Goal: Information Seeking & Learning: Learn about a topic

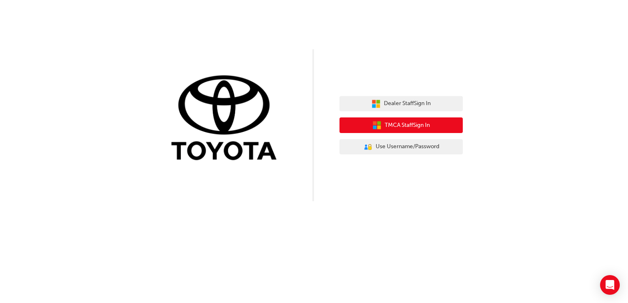
click at [401, 121] on span "TMCA Staff Sign In" at bounding box center [407, 125] width 45 height 9
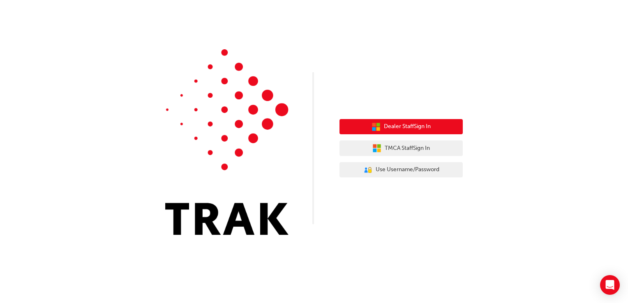
click at [410, 122] on button "Dealer Staff Sign In" at bounding box center [401, 127] width 123 height 16
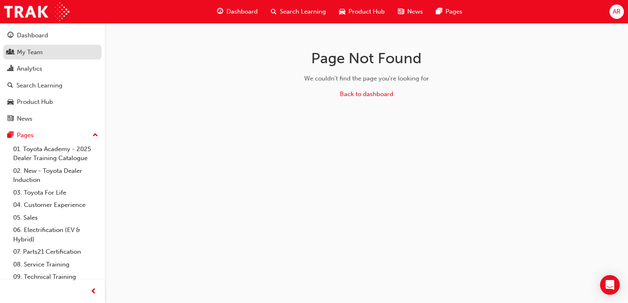
click at [43, 58] on link "My Team" at bounding box center [52, 52] width 98 height 15
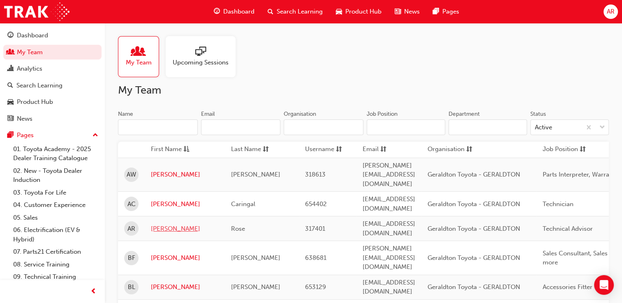
click at [154, 225] on link "[PERSON_NAME]" at bounding box center [185, 229] width 68 height 9
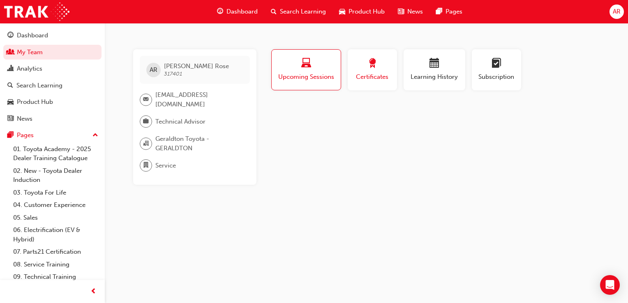
click at [367, 72] on span "Certificates" at bounding box center [372, 76] width 37 height 9
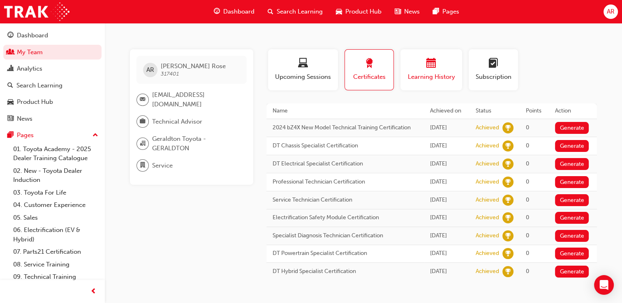
click at [447, 73] on span "Learning History" at bounding box center [431, 76] width 49 height 9
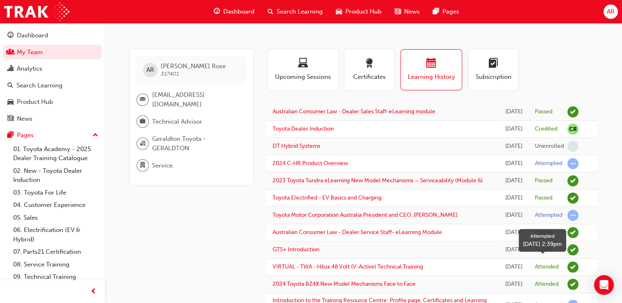
click at [566, 221] on div "Attempted" at bounding box center [557, 215] width 44 height 11
click at [572, 221] on span "learningRecordVerb_ATTEMPT-icon" at bounding box center [572, 215] width 11 height 11
click at [571, 225] on td "Attempted" at bounding box center [557, 215] width 56 height 17
click at [483, 75] on span "Subscription" at bounding box center [493, 76] width 37 height 9
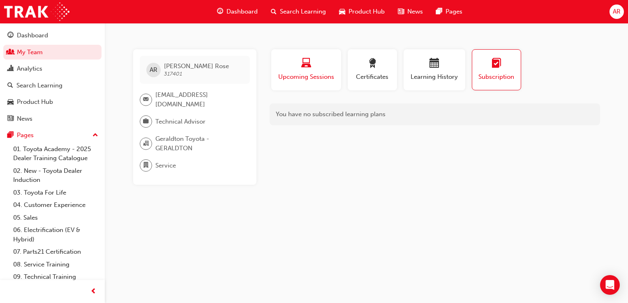
click at [316, 63] on div "button" at bounding box center [307, 64] width 58 height 13
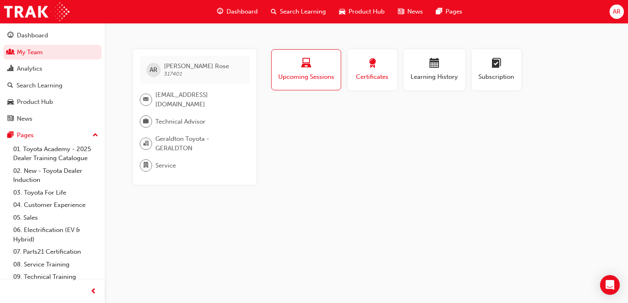
click at [356, 77] on span "Certificates" at bounding box center [372, 76] width 37 height 9
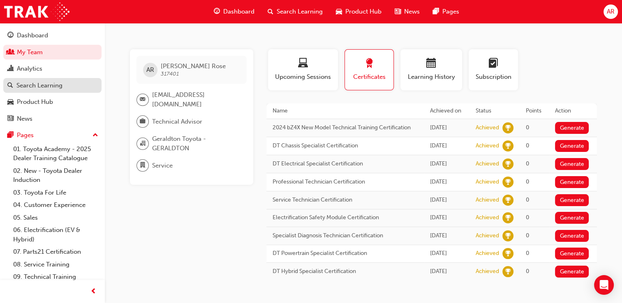
click at [28, 84] on div "Search Learning" at bounding box center [39, 85] width 46 height 9
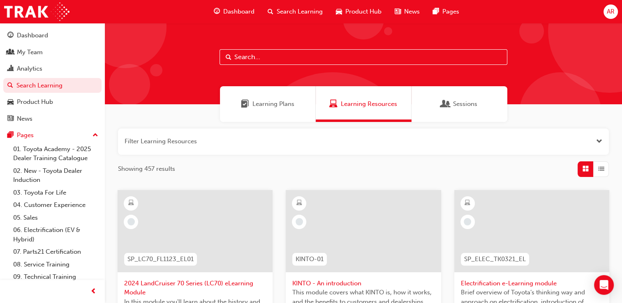
click at [278, 96] on div "Learning Plans" at bounding box center [268, 104] width 96 height 36
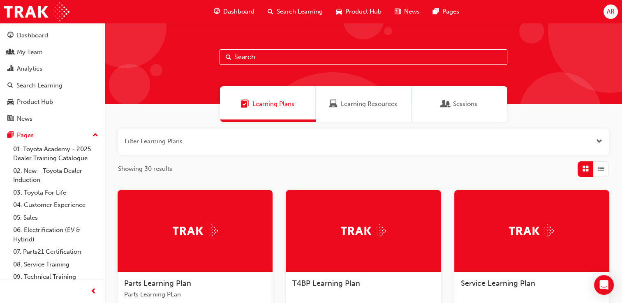
click at [227, 10] on span "Dashboard" at bounding box center [238, 11] width 31 height 9
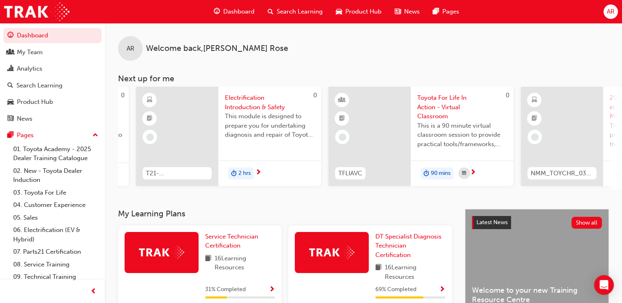
click at [301, 9] on span "Search Learning" at bounding box center [300, 11] width 46 height 9
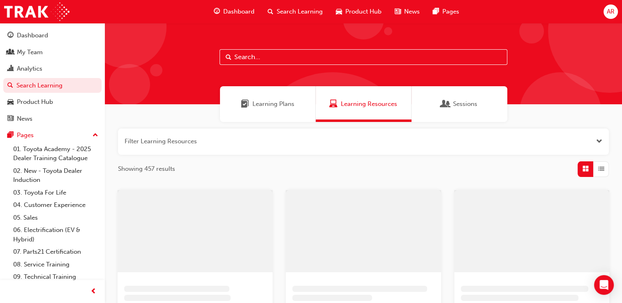
click at [280, 60] on input "text" at bounding box center [364, 57] width 288 height 16
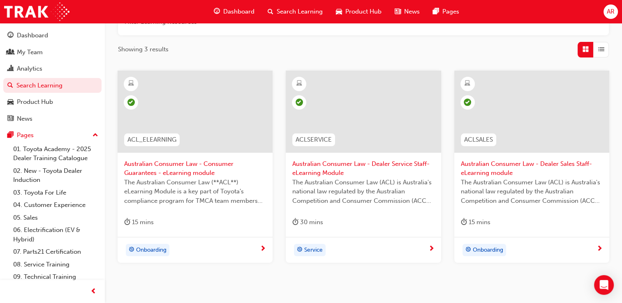
scroll to position [120, 0]
type input "aust"
click at [180, 251] on div "Onboarding" at bounding box center [192, 250] width 136 height 12
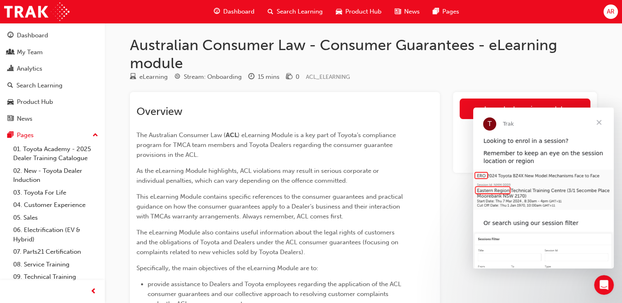
click at [600, 123] on span "Close" at bounding box center [599, 123] width 30 height 30
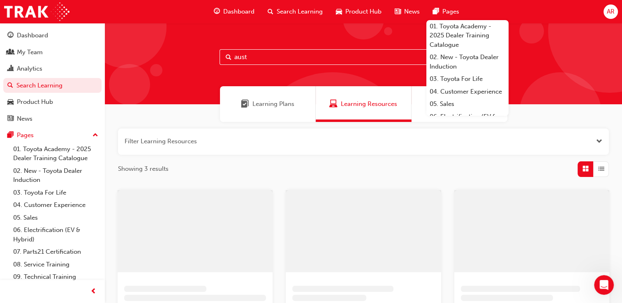
scroll to position [120, 0]
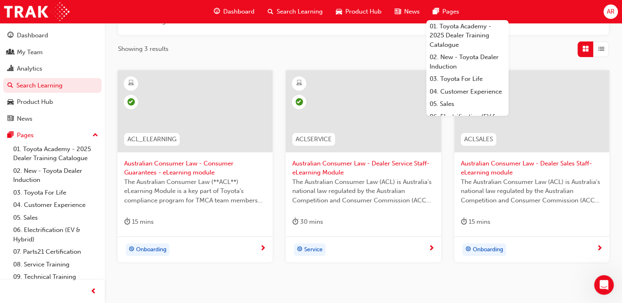
click at [498, 178] on span "The Australian Consumer Law (ACL) is Australia's national law regulated by the …" at bounding box center [532, 192] width 142 height 28
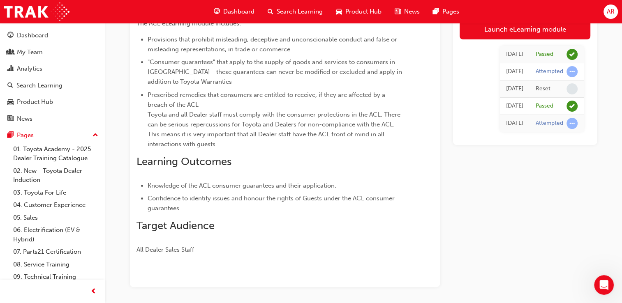
click at [526, 201] on div "Launch eLearning module [DATE] Passed [DATE] Attempted [DATE] Reset [DATE] Pass…" at bounding box center [525, 121] width 144 height 334
click at [571, 88] on span "learningRecordVerb_NONE-icon" at bounding box center [572, 88] width 11 height 11
drag, startPoint x: 511, startPoint y: 85, endPoint x: 498, endPoint y: 89, distance: 13.8
click at [506, 89] on div "[DATE]" at bounding box center [514, 88] width 17 height 9
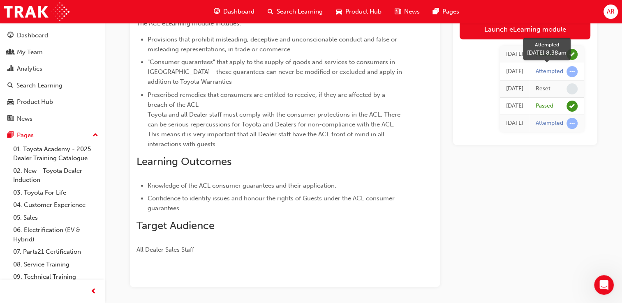
click at [573, 71] on span "learningRecordVerb_ATTEMPT-icon" at bounding box center [572, 71] width 11 height 11
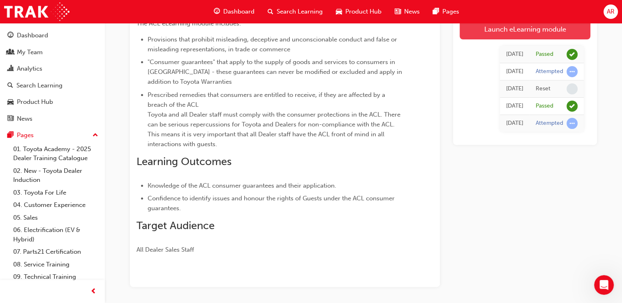
click at [525, 30] on link "Launch eLearning module" at bounding box center [525, 29] width 131 height 21
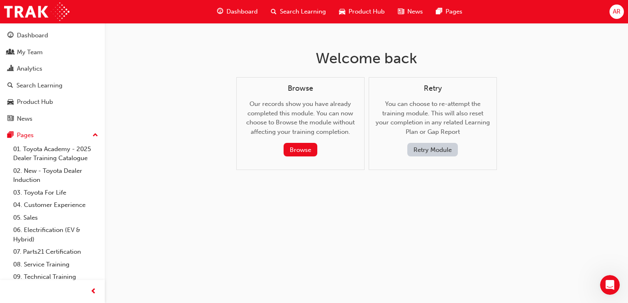
click at [431, 153] on button "Retry Module" at bounding box center [433, 150] width 51 height 14
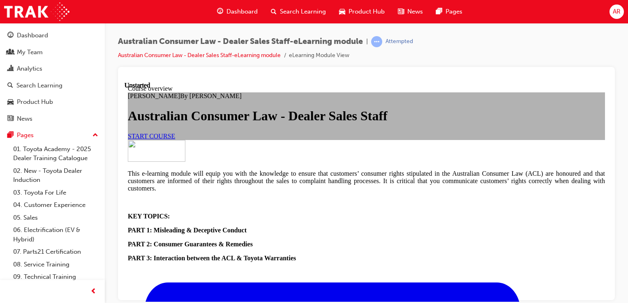
scroll to position [368, 0]
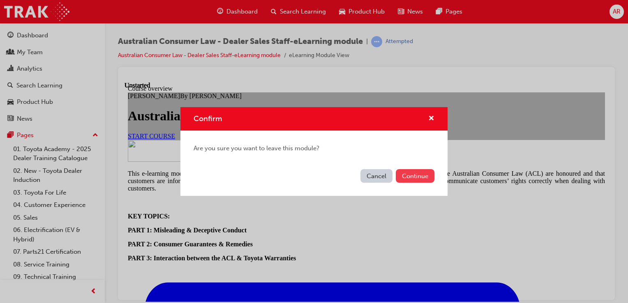
click at [410, 182] on button "Continue" at bounding box center [415, 176] width 39 height 14
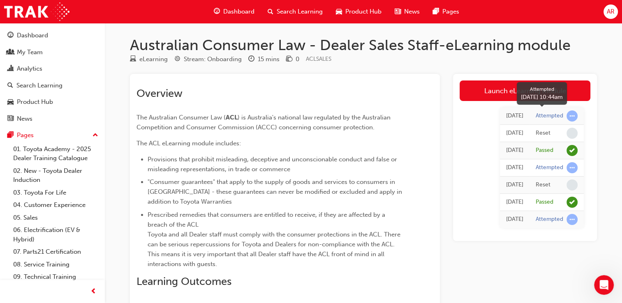
click at [572, 116] on span "learningRecordVerb_ATTEMPT-icon" at bounding box center [572, 116] width 11 height 11
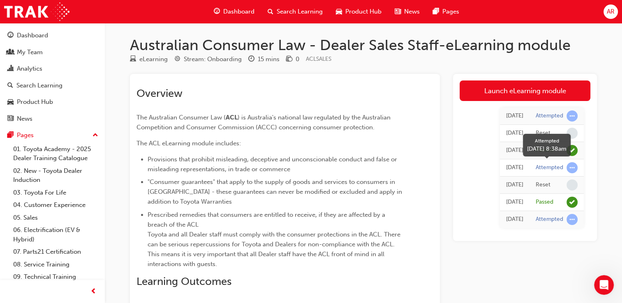
click at [572, 172] on span "learningRecordVerb_ATTEMPT-icon" at bounding box center [572, 167] width 11 height 11
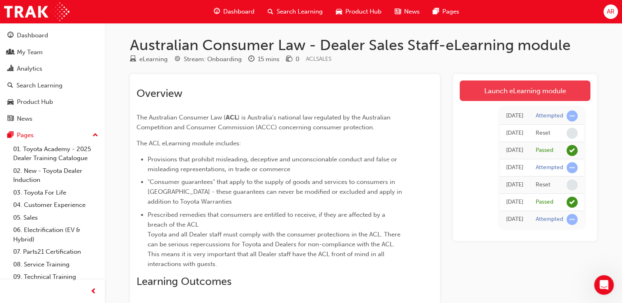
click at [528, 90] on link "Launch eLearning module" at bounding box center [525, 91] width 131 height 21
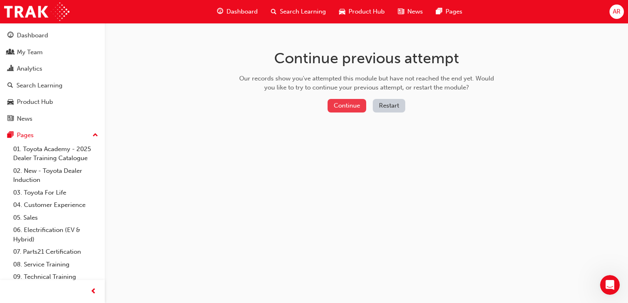
click at [356, 107] on button "Continue" at bounding box center [347, 106] width 39 height 14
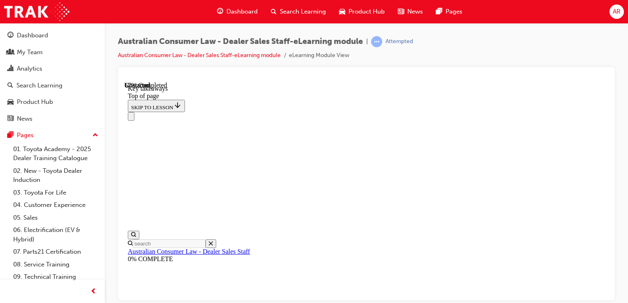
scroll to position [306, 0]
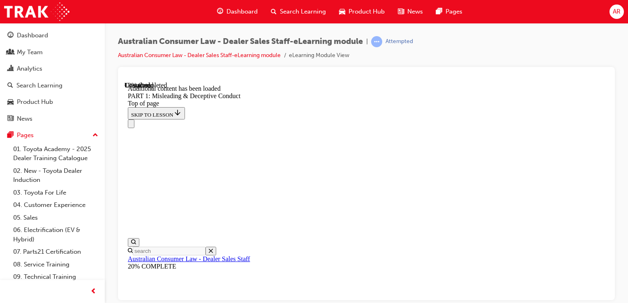
scroll to position [640, 0]
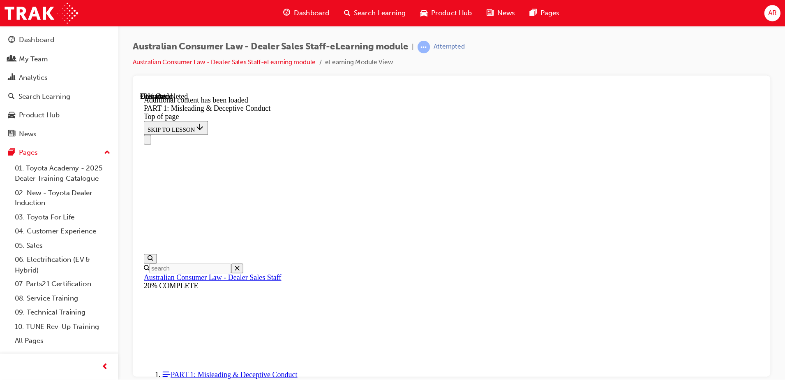
scroll to position [521, 0]
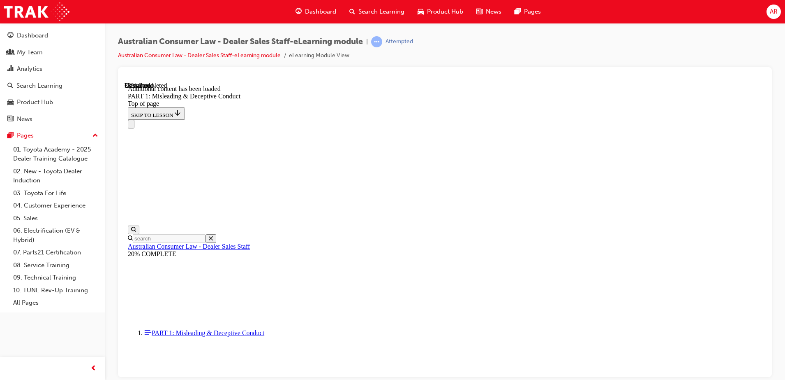
scroll to position [960, 0]
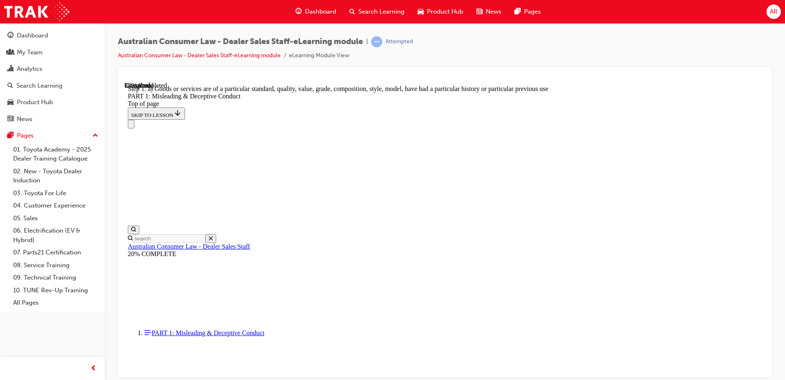
scroll to position [946, 0]
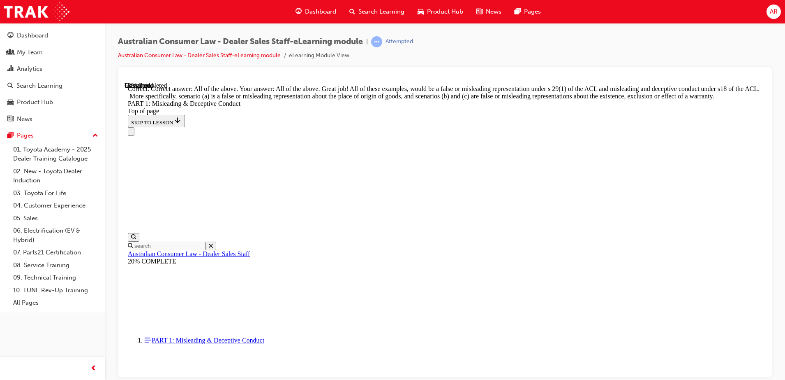
scroll to position [1369, 0]
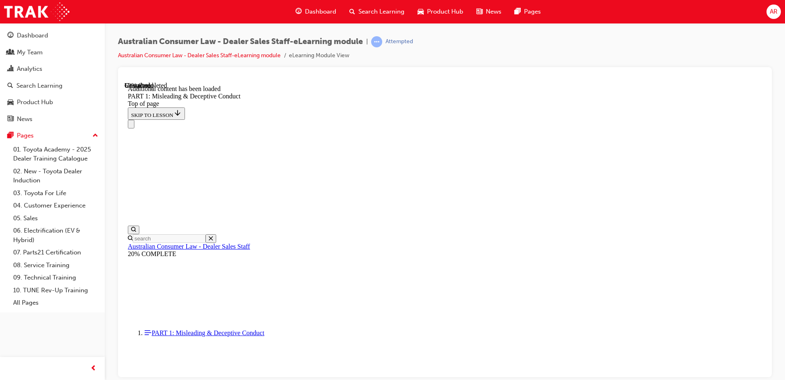
scroll to position [1623, 0]
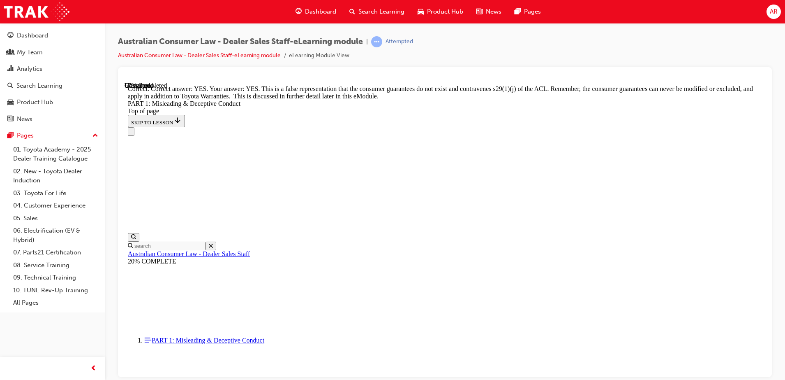
scroll to position [1793, 0]
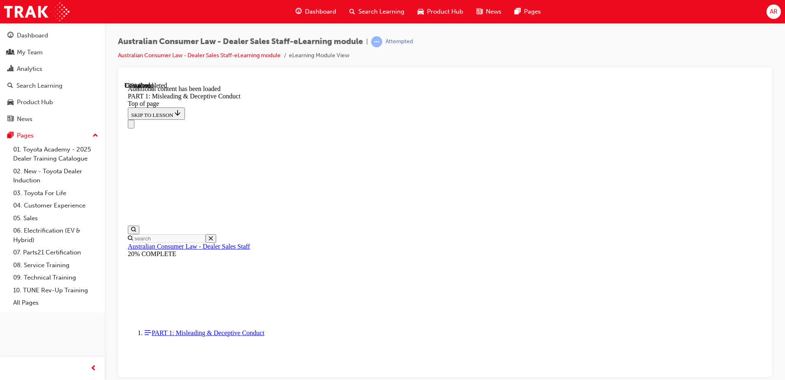
scroll to position [2023, 0]
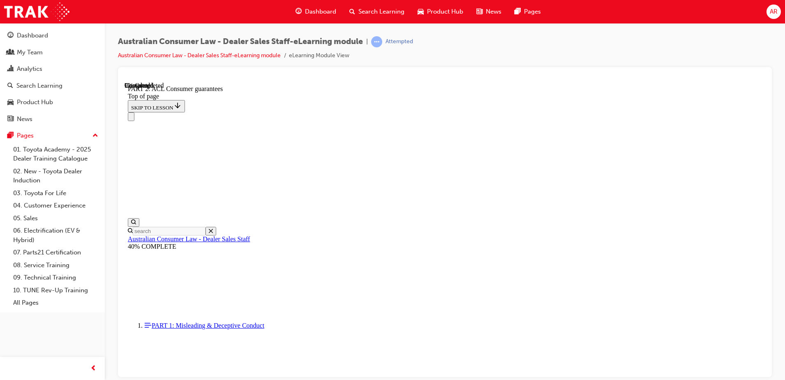
scroll to position [1328, 0]
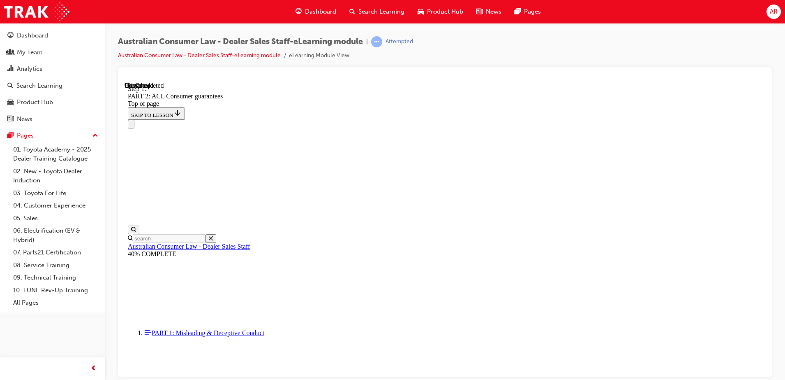
scroll to position [1333, 0]
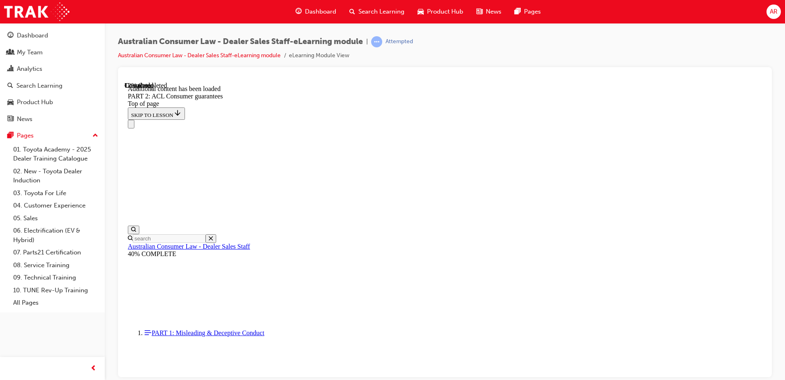
scroll to position [1555, 0]
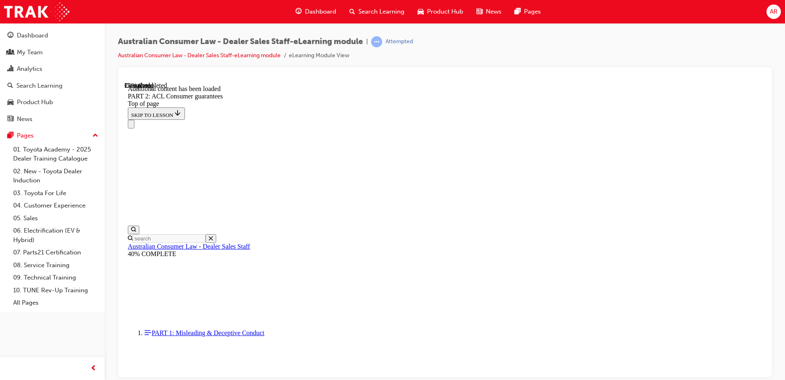
scroll to position [2511, 0]
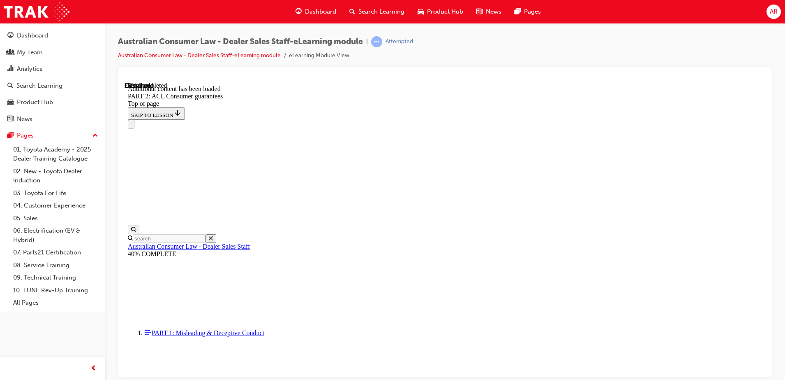
scroll to position [2496, 0]
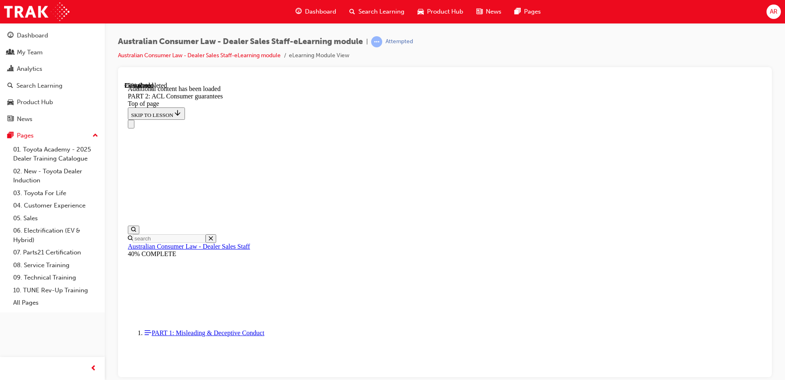
scroll to position [2517, 0]
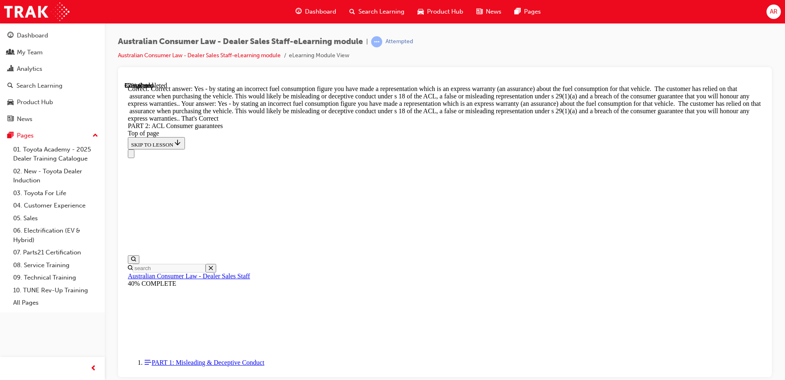
scroll to position [3723, 0]
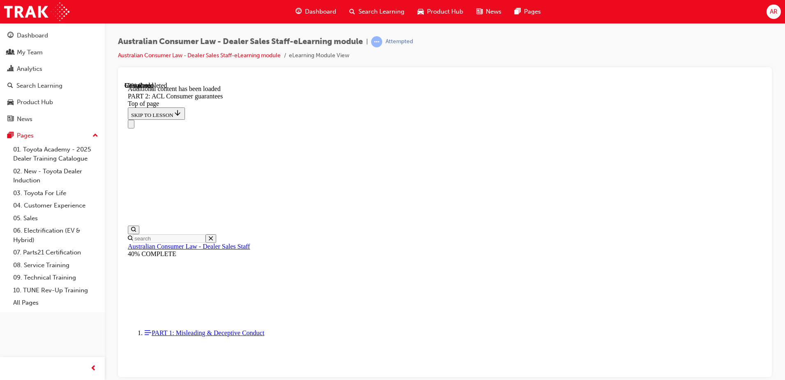
scroll to position [5107, 0]
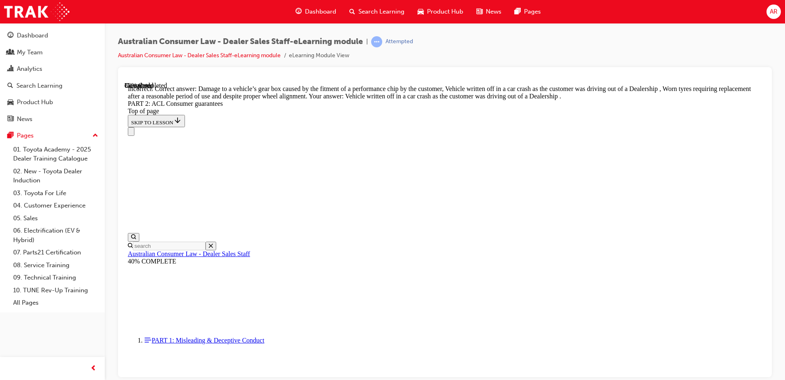
scroll to position [8110, 0]
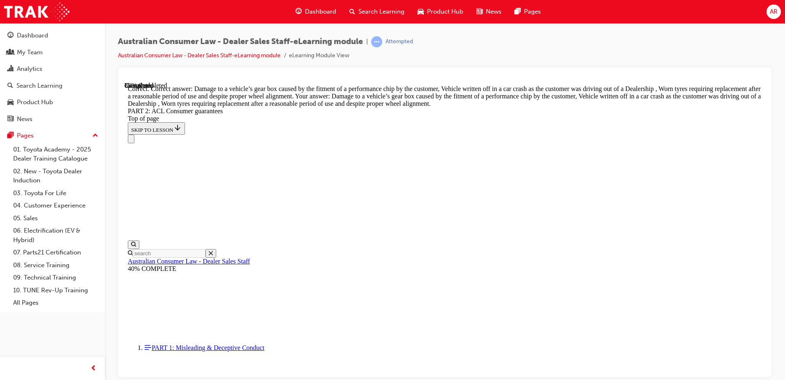
scroll to position [8231, 0]
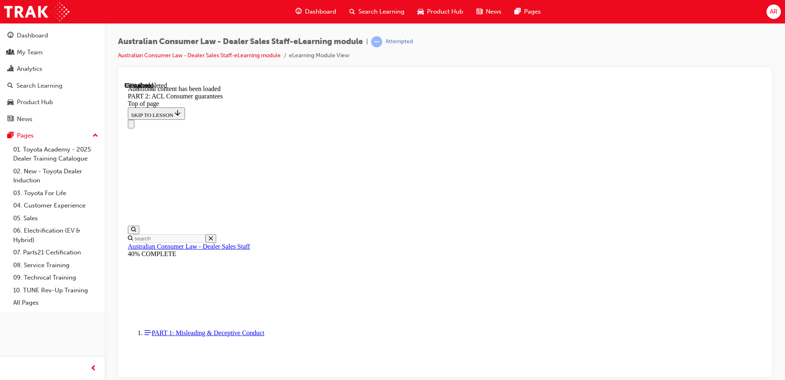
scroll to position [8963, 0]
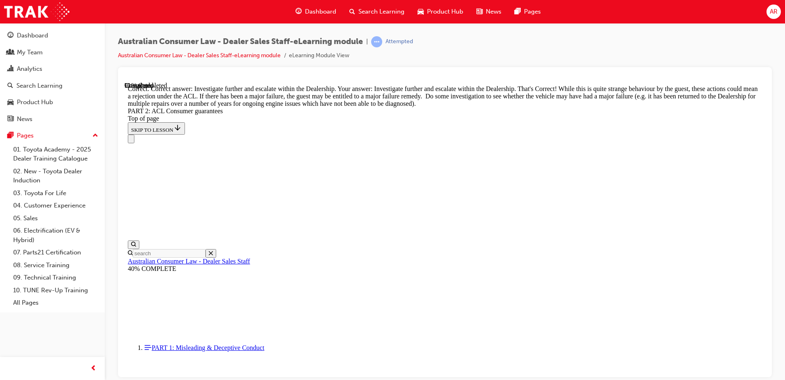
scroll to position [9169, 0]
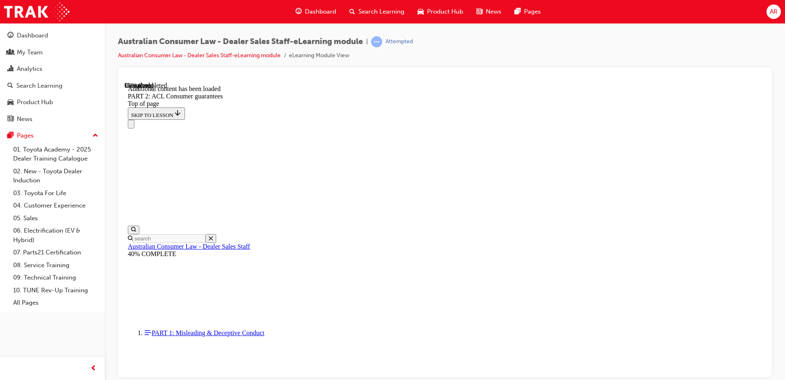
scroll to position [9821, 0]
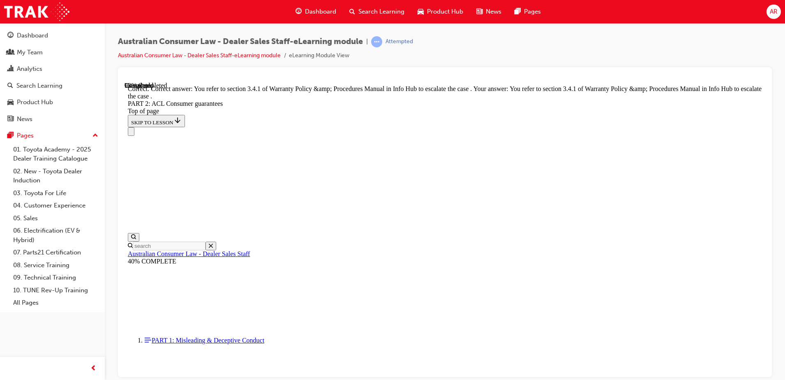
scroll to position [10329, 0]
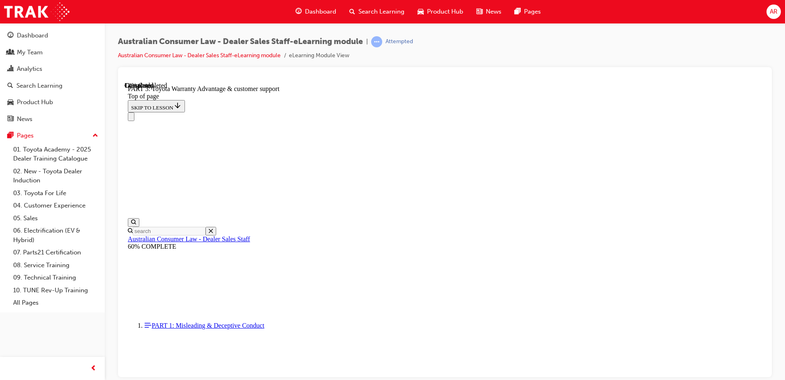
scroll to position [491, 0]
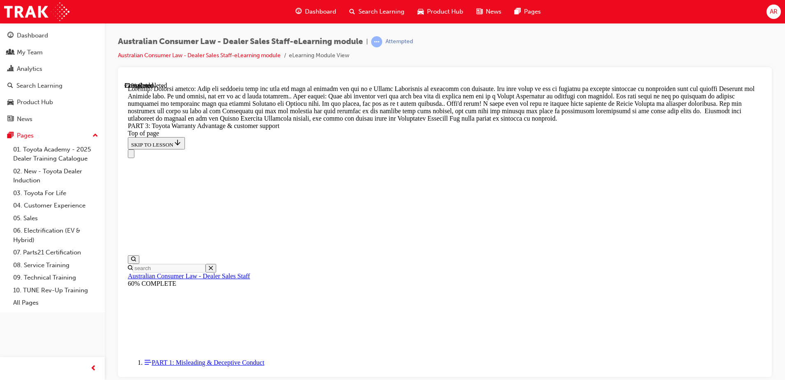
scroll to position [565, 0]
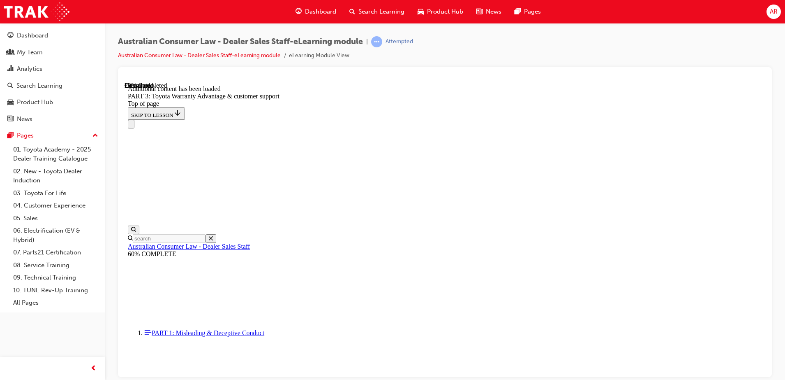
scroll to position [960, 0]
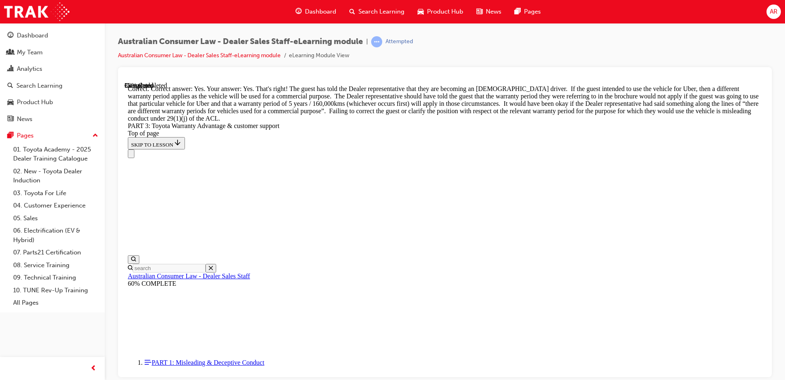
scroll to position [1239, 0]
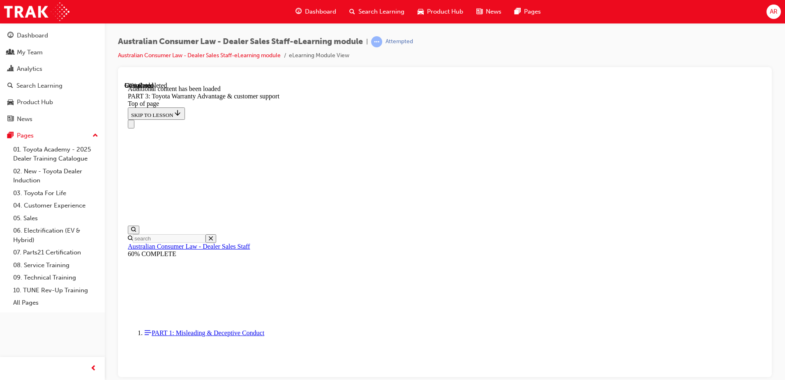
scroll to position [2209, 0]
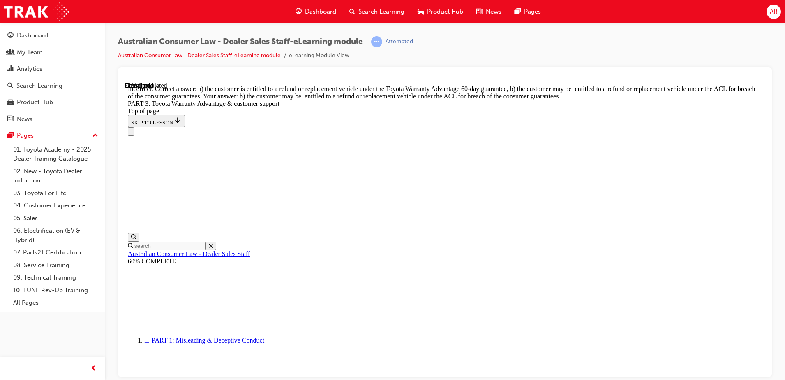
scroll to position [2214, 0]
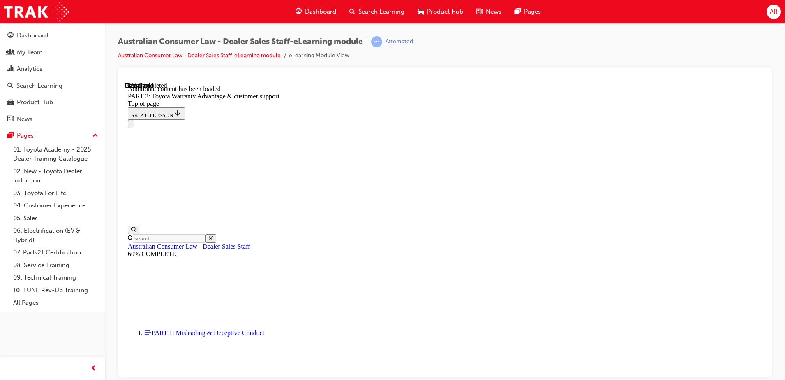
scroll to position [2270, 0]
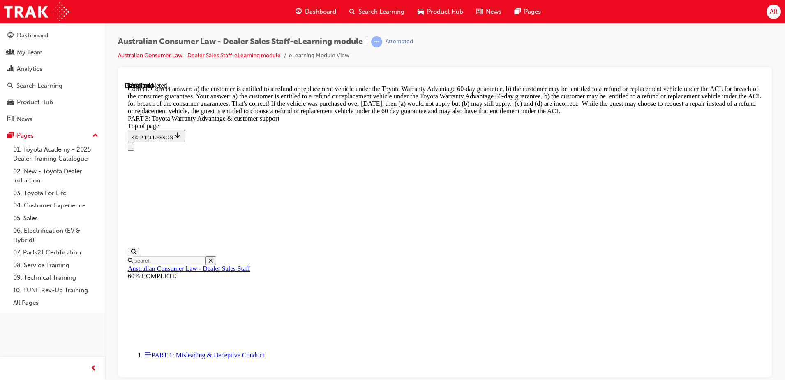
scroll to position [2612, 0]
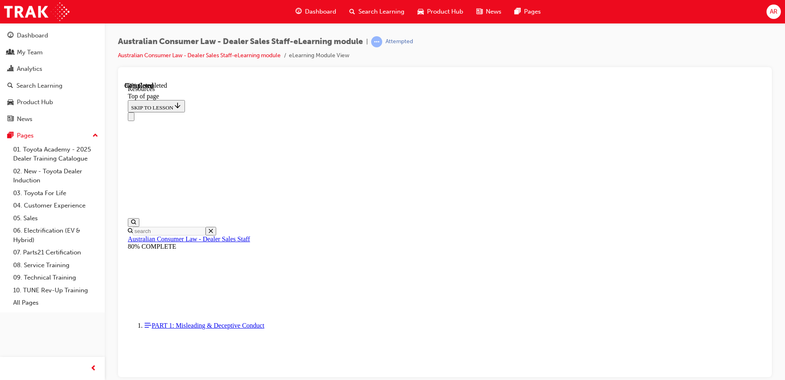
scroll to position [416, 0]
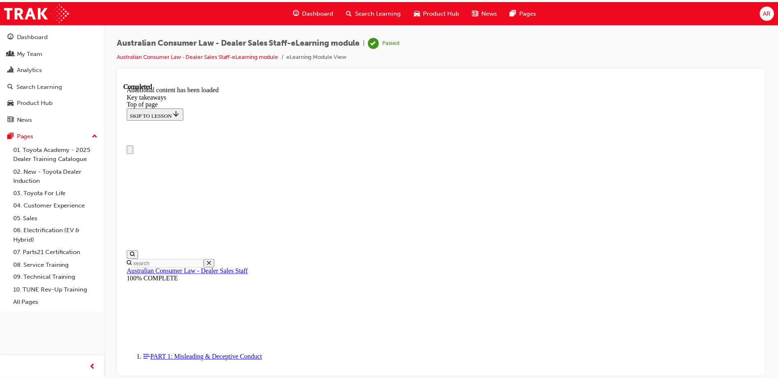
scroll to position [0, 0]
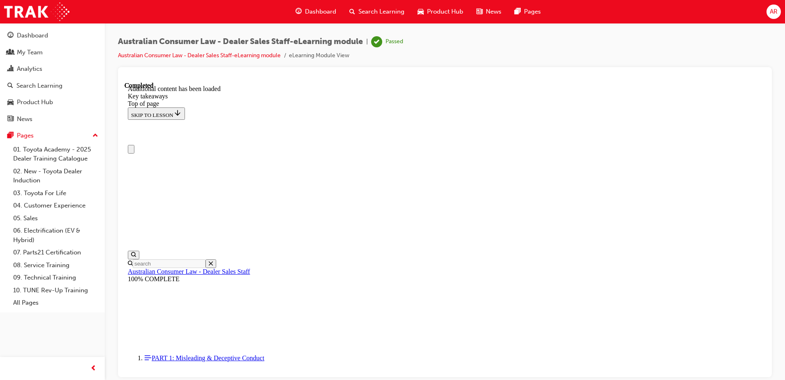
click at [134, 144] on button "Close navigation menu" at bounding box center [131, 148] width 7 height 9
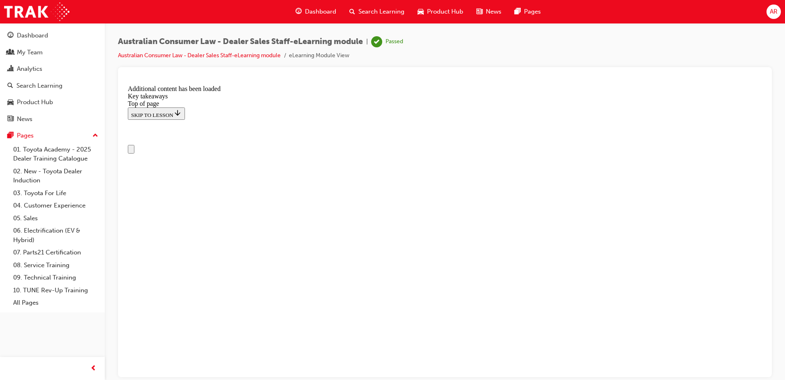
click at [134, 144] on button "Open navigation menu" at bounding box center [131, 148] width 7 height 9
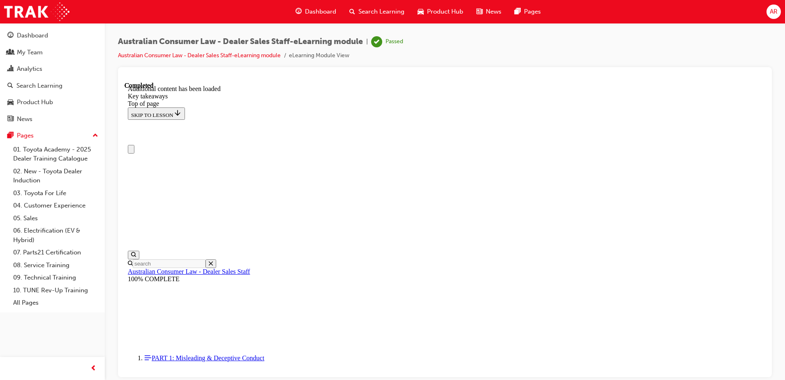
click at [376, 7] on span "Search Learning" at bounding box center [382, 11] width 46 height 9
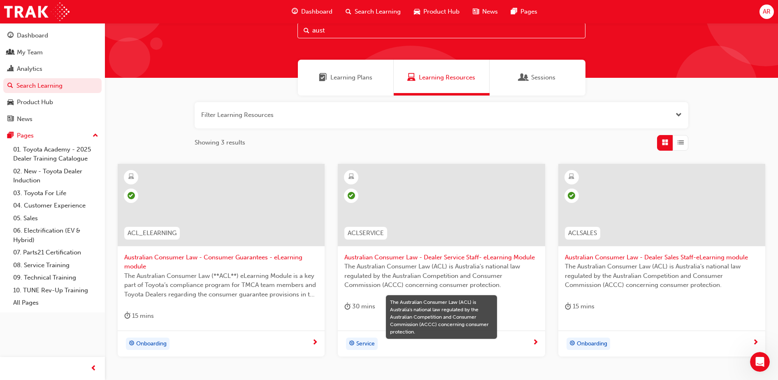
scroll to position [83, 0]
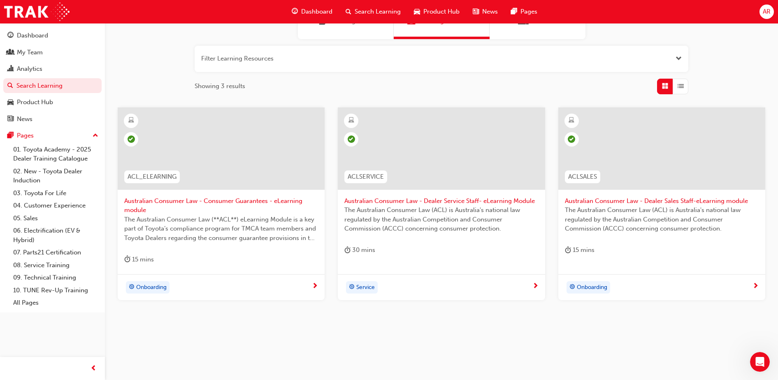
click at [489, 199] on span "Australian Consumer Law - Dealer Service Staff- eLearning Module" at bounding box center [441, 200] width 194 height 9
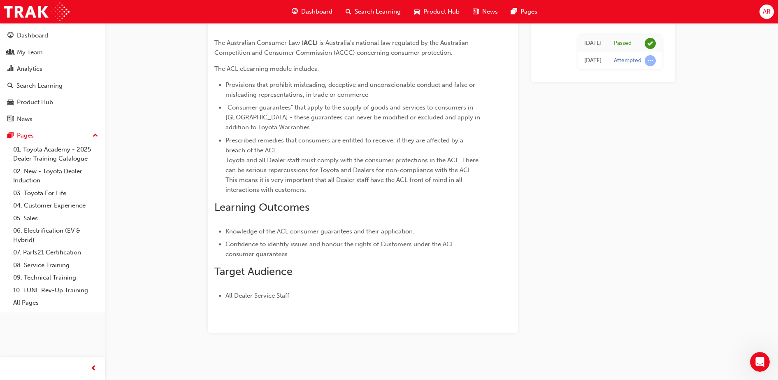
scroll to position [75, 0]
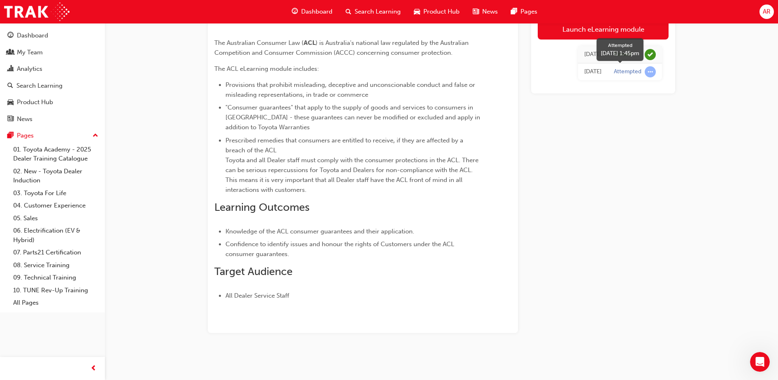
click at [628, 72] on span "learningRecordVerb_ATTEMPT-icon" at bounding box center [649, 71] width 11 height 11
click at [584, 74] on div "[DATE]" at bounding box center [592, 71] width 17 height 9
drag, startPoint x: 580, startPoint y: 74, endPoint x: 621, endPoint y: 74, distance: 41.1
click at [621, 74] on div "Launch eLearning module [DATE] Passed [DATE] Attempted" at bounding box center [603, 166] width 144 height 334
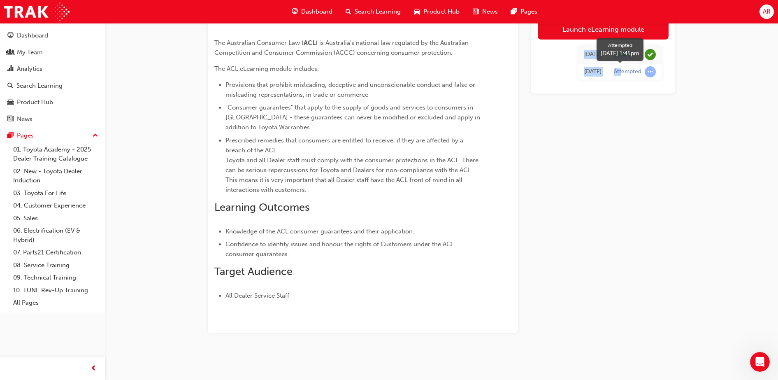
click at [621, 74] on div "Attempted" at bounding box center [628, 72] width 28 height 8
click at [577, 236] on div "Launch eLearning module [DATE] Passed [DATE] Attempted" at bounding box center [603, 166] width 144 height 334
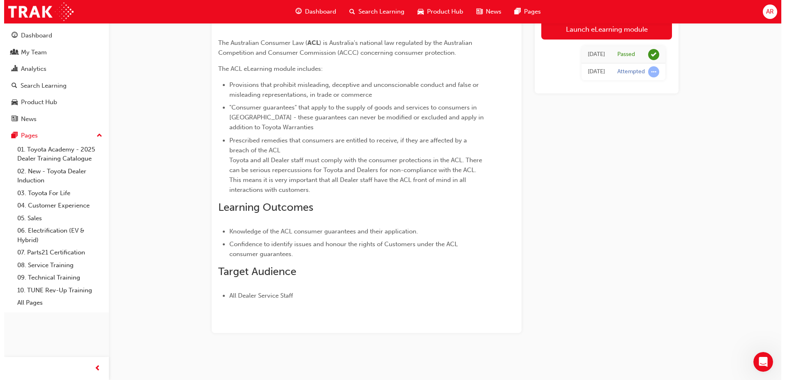
scroll to position [0, 0]
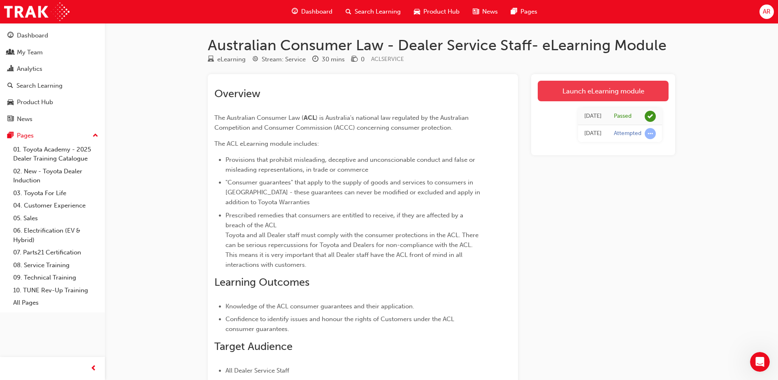
click at [628, 88] on link "Launch eLearning module" at bounding box center [602, 91] width 131 height 21
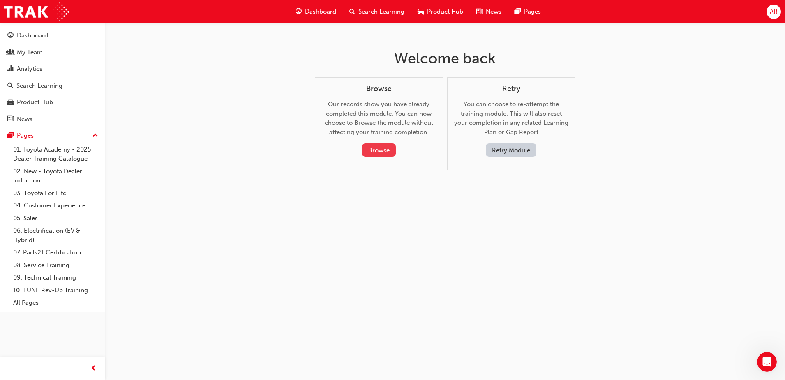
click at [385, 152] on button "Browse" at bounding box center [379, 150] width 34 height 14
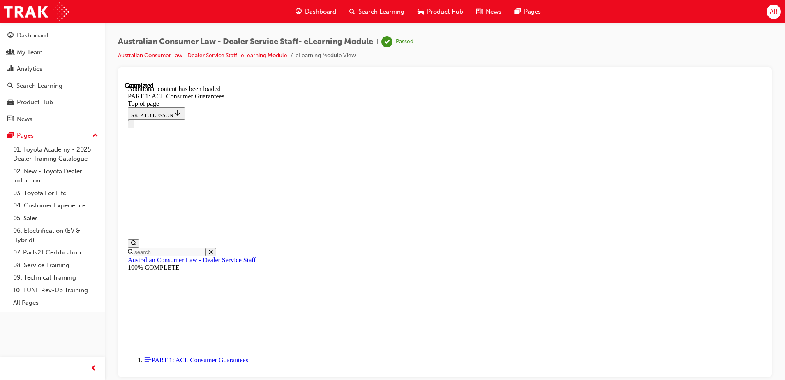
scroll to position [25, 0]
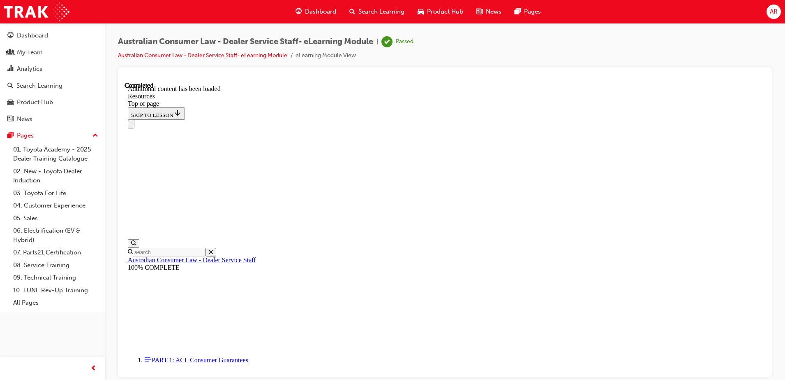
scroll to position [322, 0]
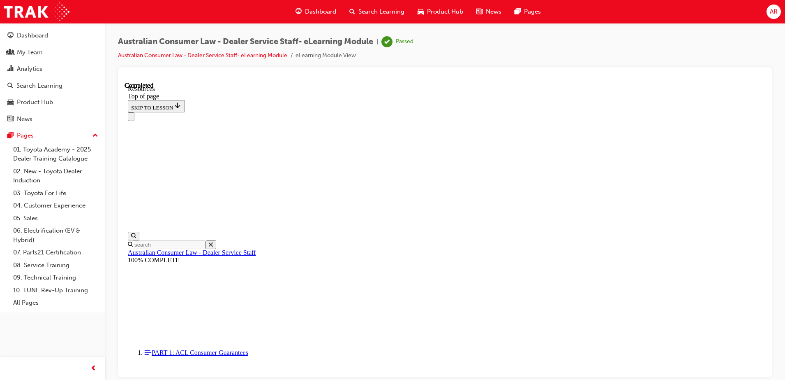
scroll to position [25, 0]
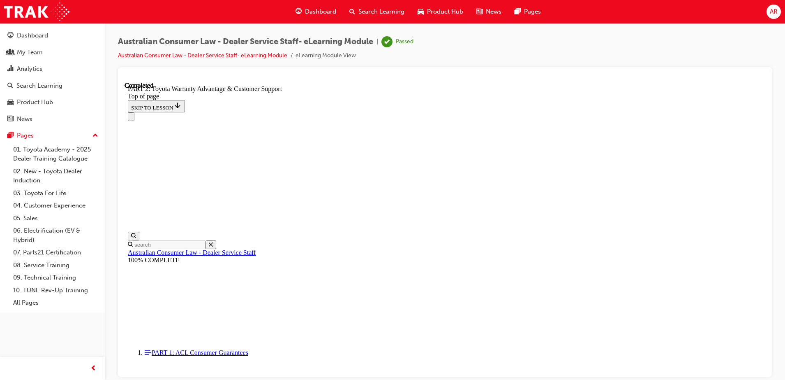
click at [414, 42] on div "Passed" at bounding box center [405, 42] width 18 height 8
click at [391, 42] on span "learningRecordVerb_PASS-icon" at bounding box center [387, 41] width 11 height 11
click at [336, 55] on li "eLearning Module View" at bounding box center [326, 55] width 60 height 9
click at [347, 52] on li "eLearning Module View" at bounding box center [326, 55] width 60 height 9
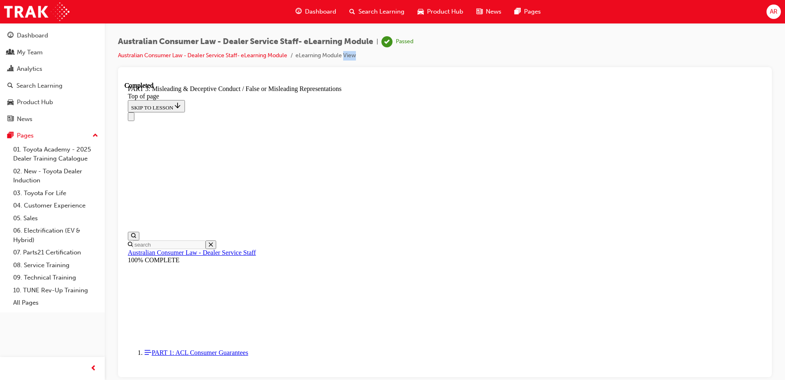
click at [347, 52] on li "eLearning Module View" at bounding box center [326, 55] width 60 height 9
click at [139, 118] on icon "Close navigation menu" at bounding box center [135, 121] width 8 height 6
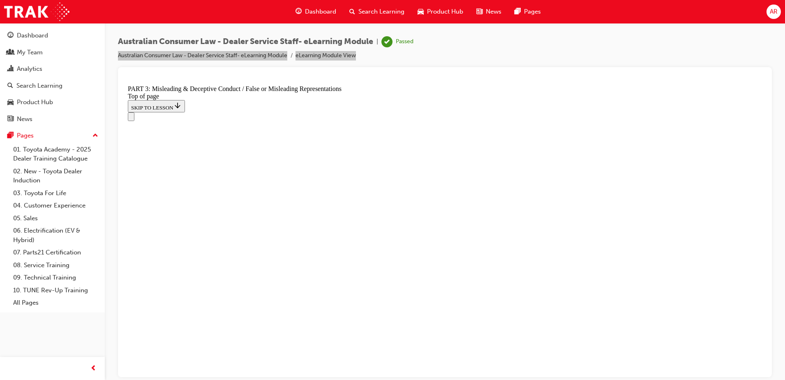
click at [135, 118] on icon "Open navigation menu" at bounding box center [135, 121] width 8 height 6
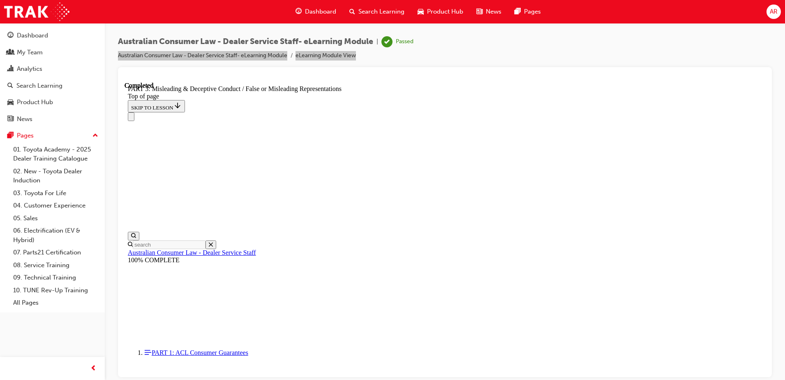
click at [190, 248] on div "Australian Consumer Law - Dealer Service Staff 100% COMPLETE" at bounding box center [445, 255] width 635 height 15
click at [389, 47] on div "Australian Consumer Law - Dealer Service Staff- eLearning Module | Passed Austr…" at bounding box center [266, 48] width 296 height 24
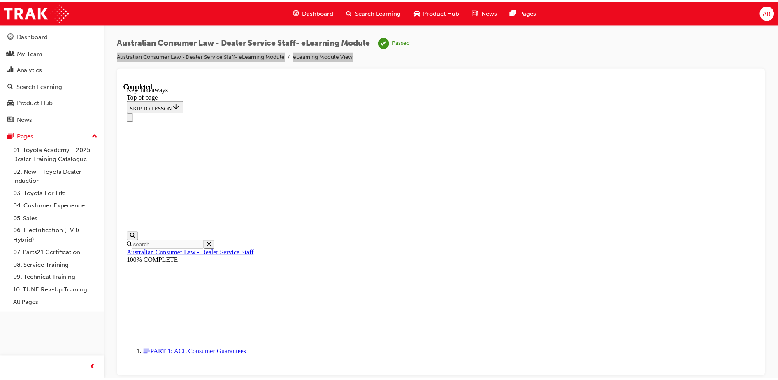
scroll to position [25, 0]
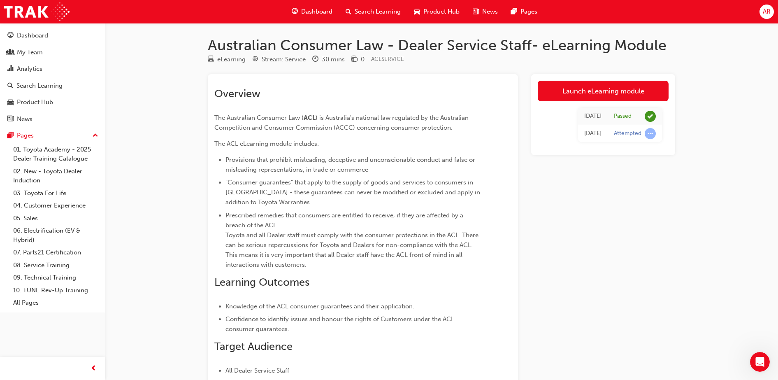
scroll to position [83, 0]
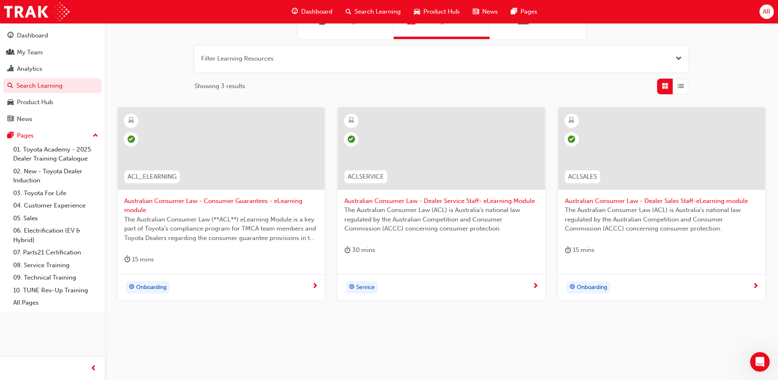
click at [364, 285] on span "Service" at bounding box center [365, 287] width 19 height 9
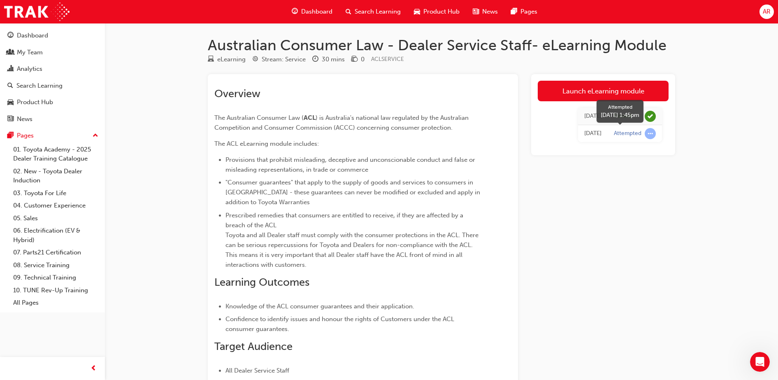
click at [628, 134] on span "learningRecordVerb_ATTEMPT-icon" at bounding box center [649, 133] width 11 height 11
drag, startPoint x: 653, startPoint y: 134, endPoint x: 563, endPoint y: 173, distance: 98.0
click at [563, 173] on div "Launch eLearning module [DATE] Passed [DATE] Attempted" at bounding box center [603, 241] width 144 height 334
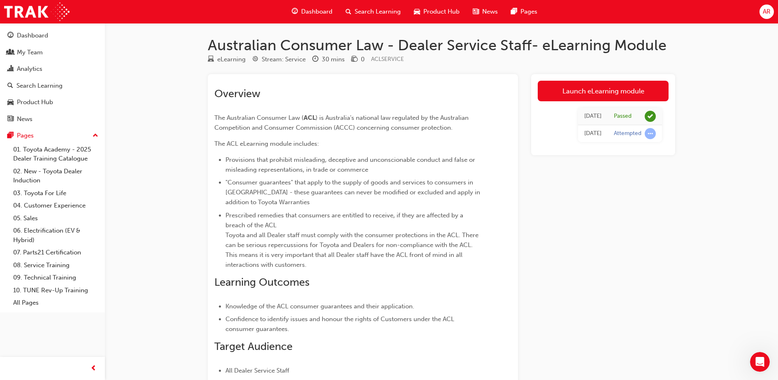
scroll to position [83, 0]
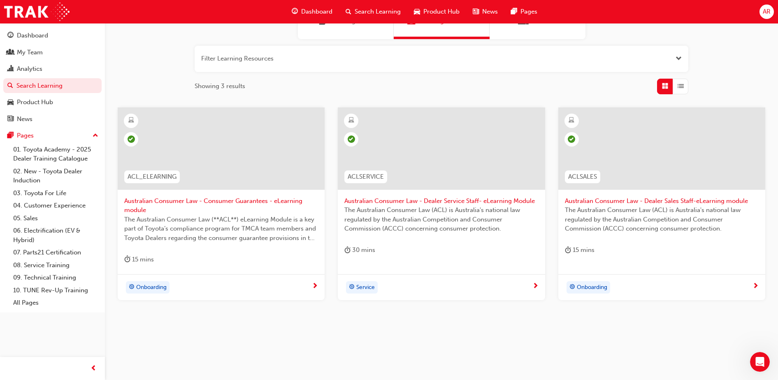
click at [628, 232] on span "The Australian Consumer Law (ACL) is Australia's national law regulated by the …" at bounding box center [662, 219] width 194 height 28
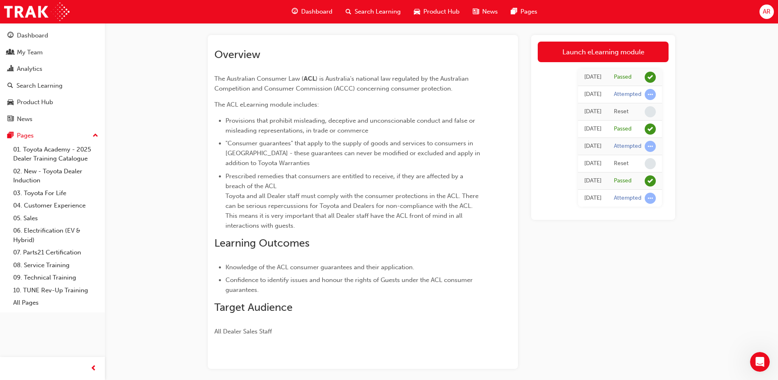
scroll to position [38, 0]
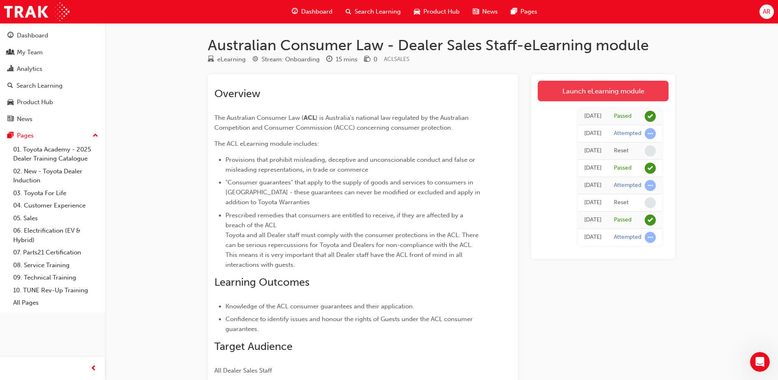
click at [628, 89] on link "Launch eLearning module" at bounding box center [602, 91] width 131 height 21
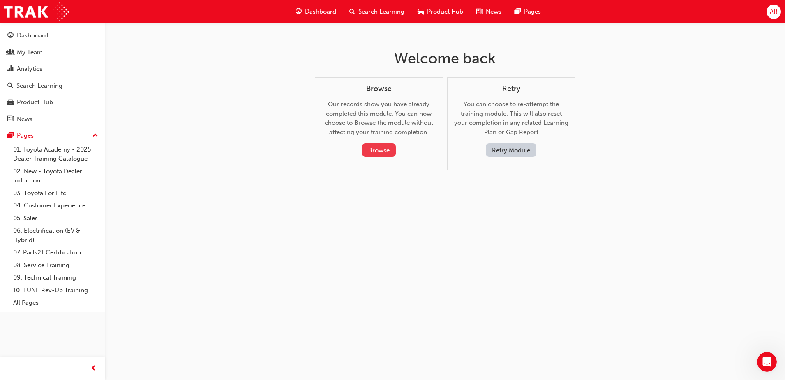
click at [384, 147] on button "Browse" at bounding box center [379, 150] width 34 height 14
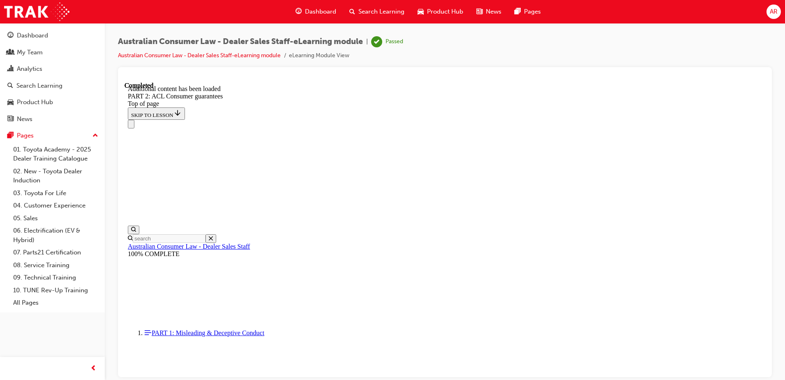
scroll to position [1393, 0]
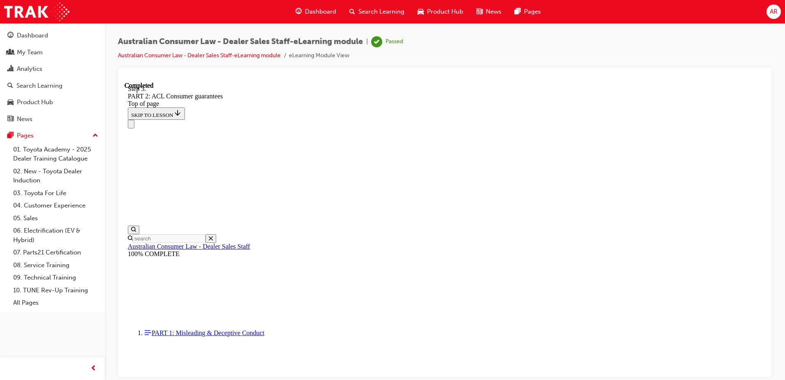
scroll to position [1945, 0]
